Goal: Information Seeking & Learning: Learn about a topic

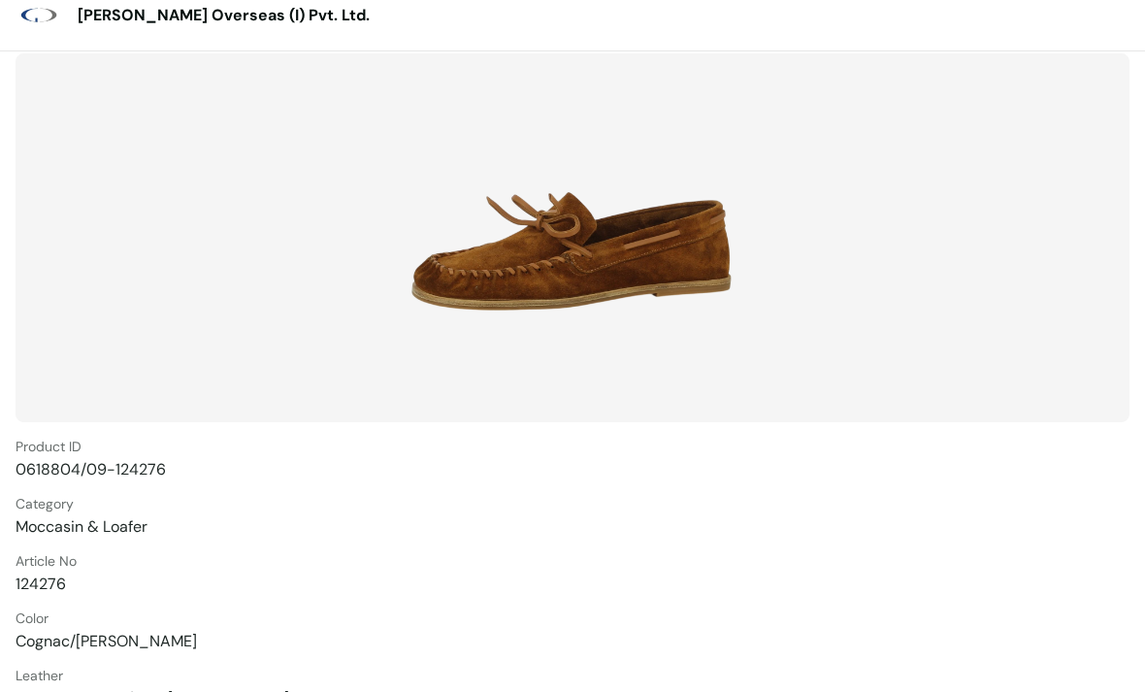
scroll to position [22, 0]
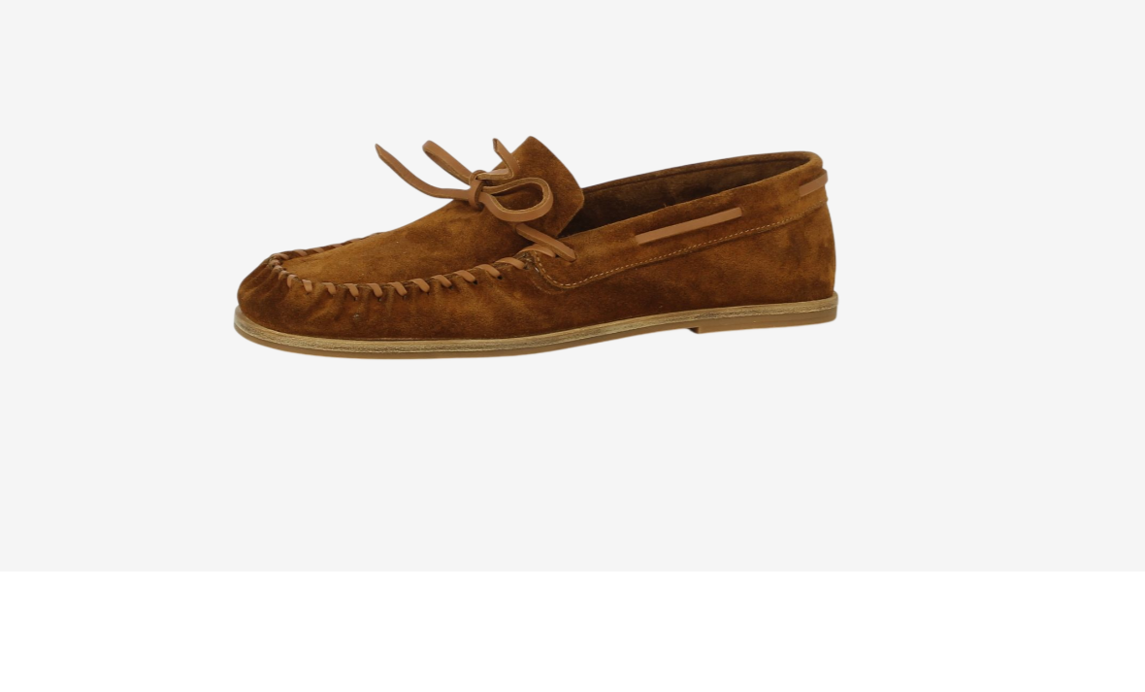
click at [377, 244] on img at bounding box center [572, 234] width 390 height 349
click at [206, 311] on div "Product ID 0618804/09-124276 Category Moccasin & Loafer Article No 124276 Color…" at bounding box center [573, 492] width 1114 height 884
click at [377, 254] on img at bounding box center [572, 234] width 390 height 349
click at [213, 307] on div "Product ID 0618804/09-124276 Category Moccasin & Loafer Article No 124276 Color…" at bounding box center [573, 492] width 1114 height 884
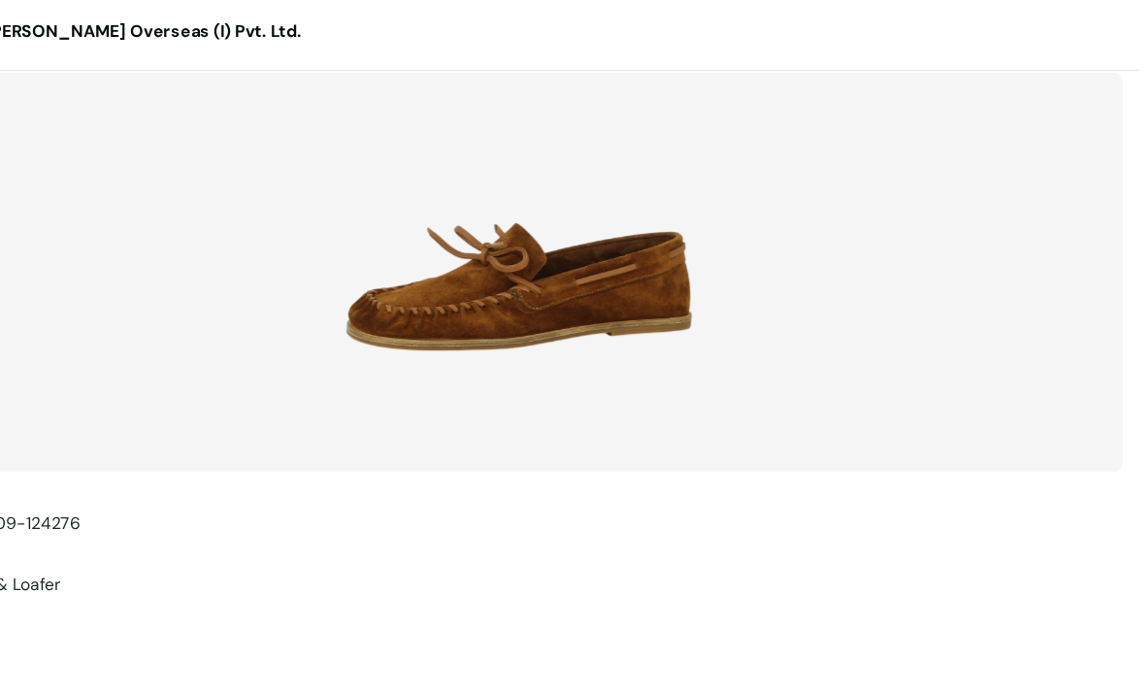
scroll to position [0, 0]
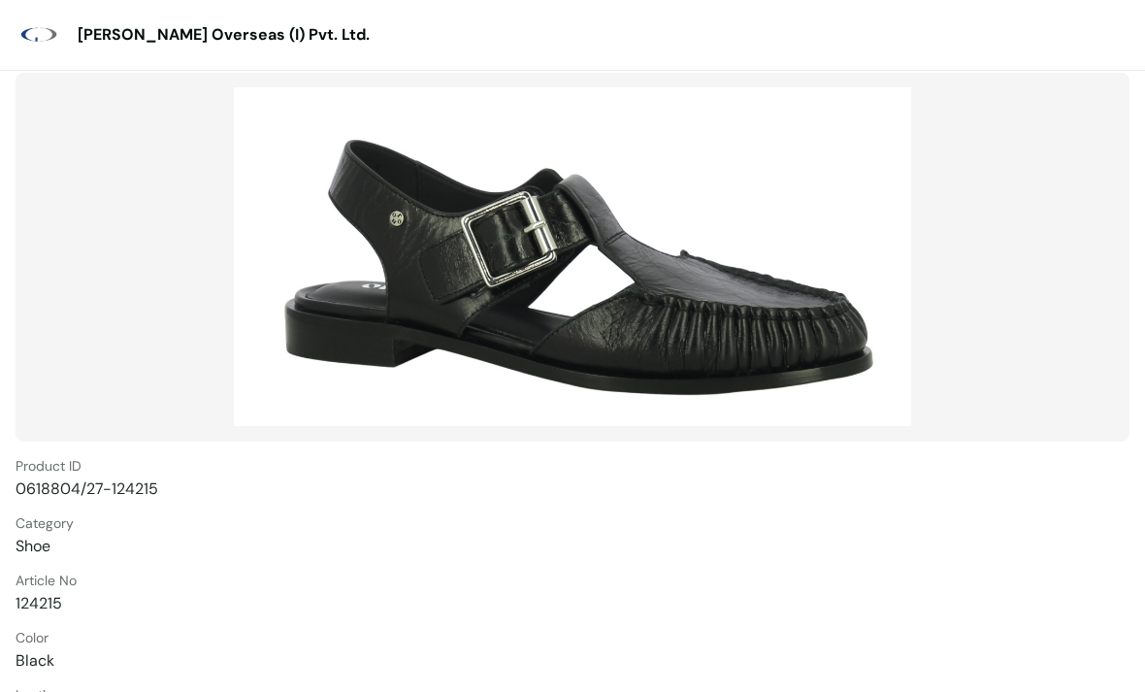
click at [458, 369] on img at bounding box center [572, 256] width 687 height 349
click at [223, 30] on span "[PERSON_NAME] Overseas (I) Pvt. Ltd." at bounding box center [224, 34] width 292 height 19
